Goal: Information Seeking & Learning: Learn about a topic

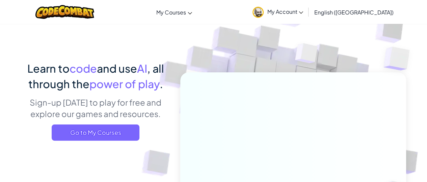
scroll to position [34, 0]
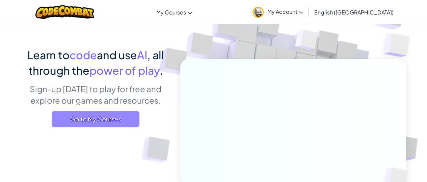
click at [128, 119] on span "Go to My Courses" at bounding box center [96, 119] width 88 height 16
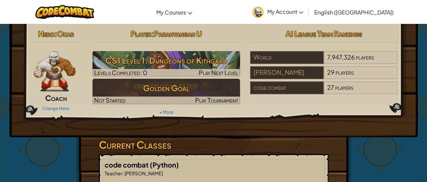
scroll to position [1, 0]
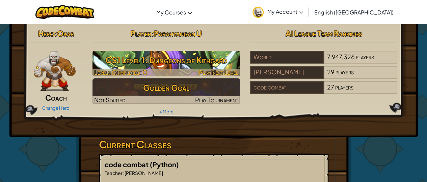
click at [171, 65] on h3 "CS1 Level 1: Dungeons of Kithgard" at bounding box center [165, 60] width 147 height 15
